Goal: Task Accomplishment & Management: Manage account settings

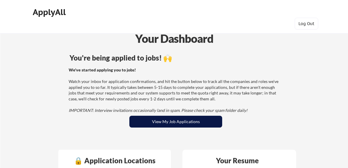
click at [173, 122] on button "View My Job Applications" at bounding box center [175, 122] width 93 height 12
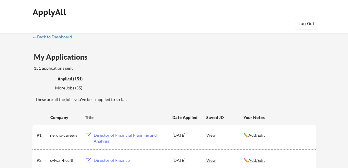
scroll to position [216, 0]
